Goal: Communication & Community: Answer question/provide support

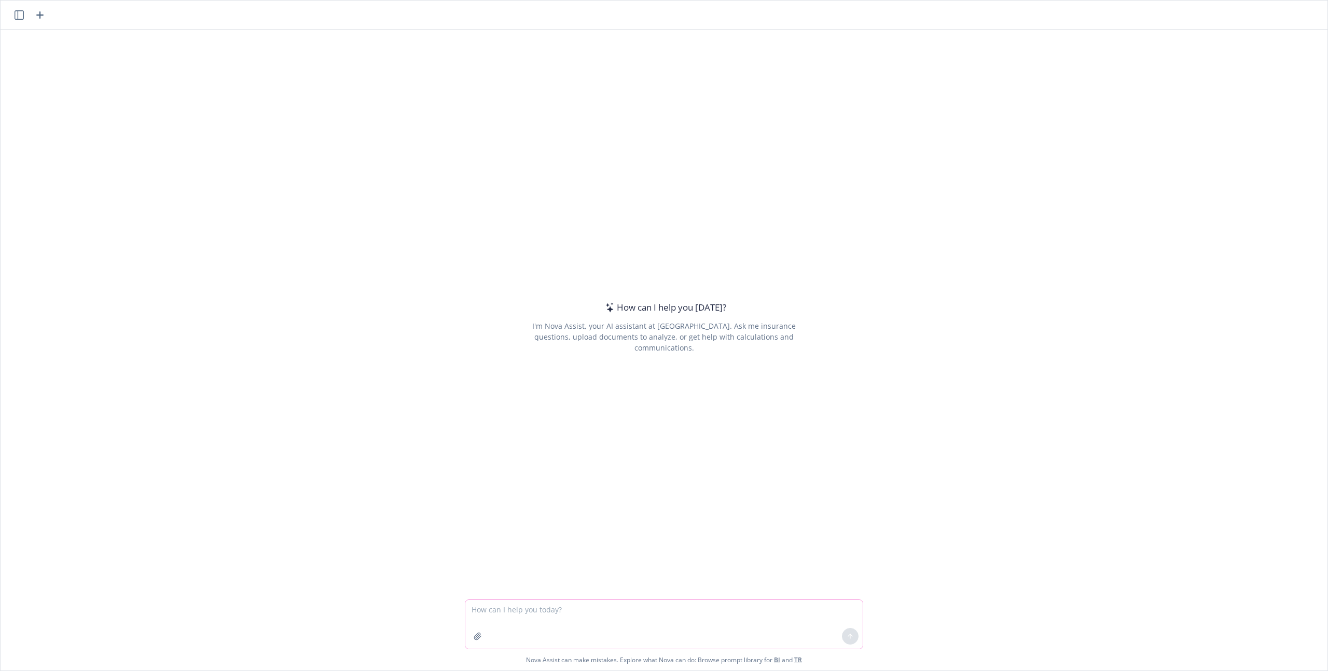
paste textarea "[URL][DOMAIN_NAME][DOMAIN_NAME]"
paste textarea "[URL][DOMAIN_NAME][PERSON_NAME]"
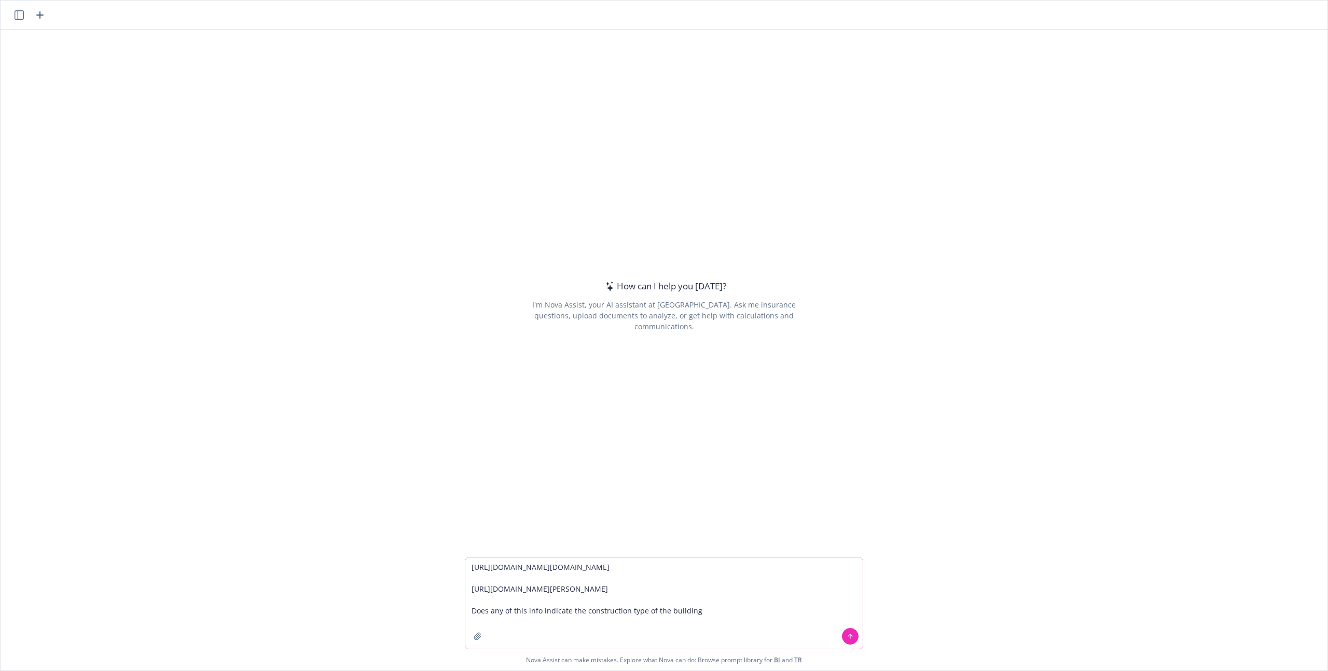
type textarea "[URL][DOMAIN_NAME][DOMAIN_NAME] [URL][DOMAIN_NAME][PERSON_NAME] Does any of thi…"
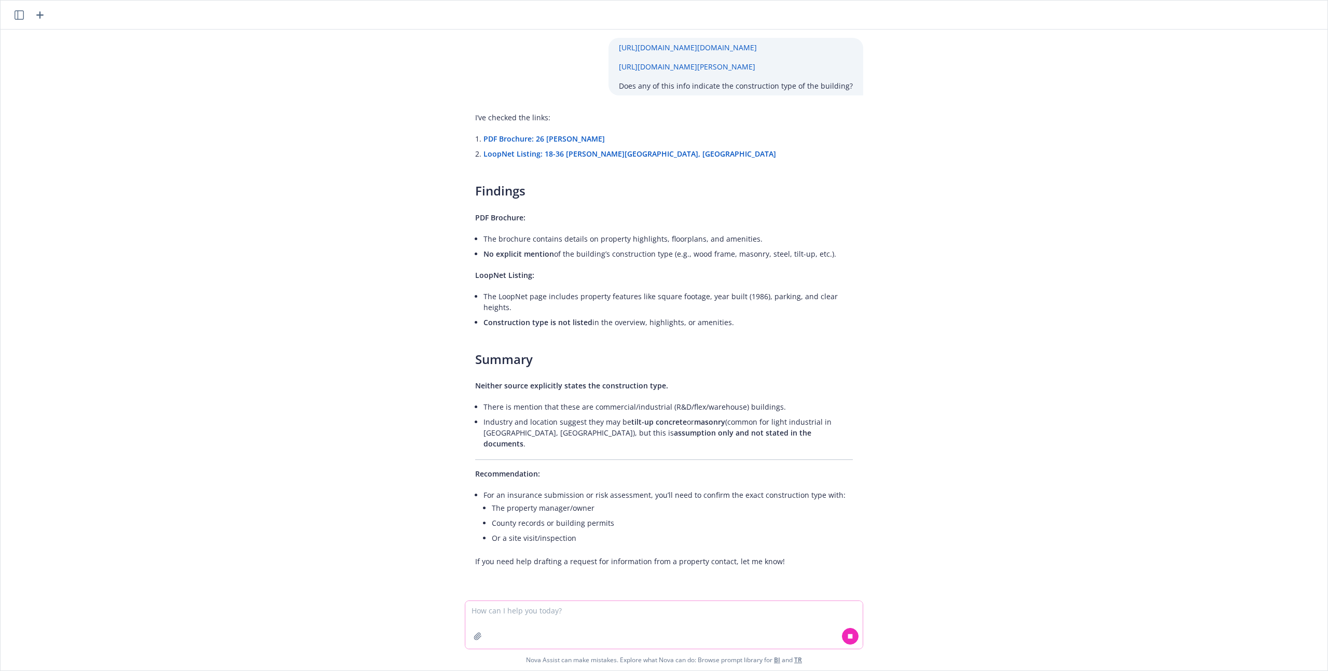
scroll to position [6, 0]
click at [38, 12] on icon "button" at bounding box center [40, 15] width 12 height 12
